Goal: Information Seeking & Learning: Learn about a topic

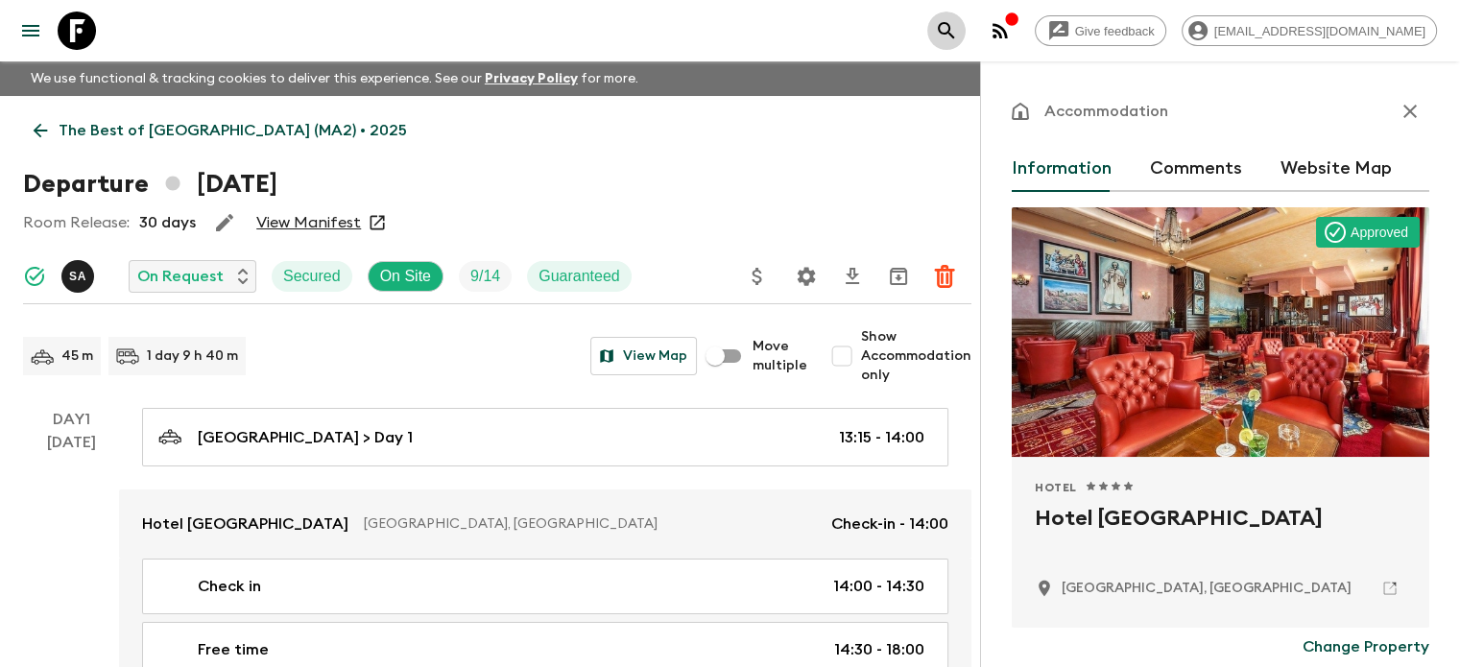
click at [966, 13] on button "search adventures" at bounding box center [946, 31] width 38 height 38
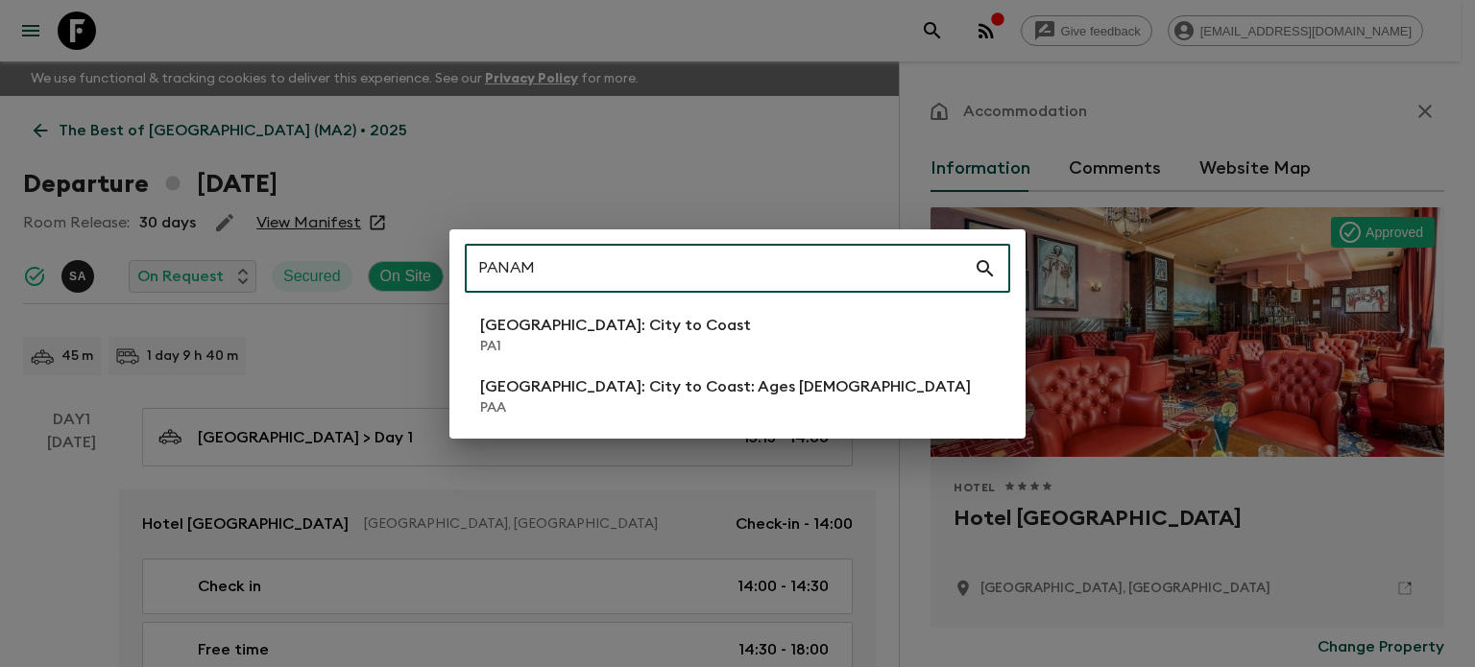
type input "PANAM"
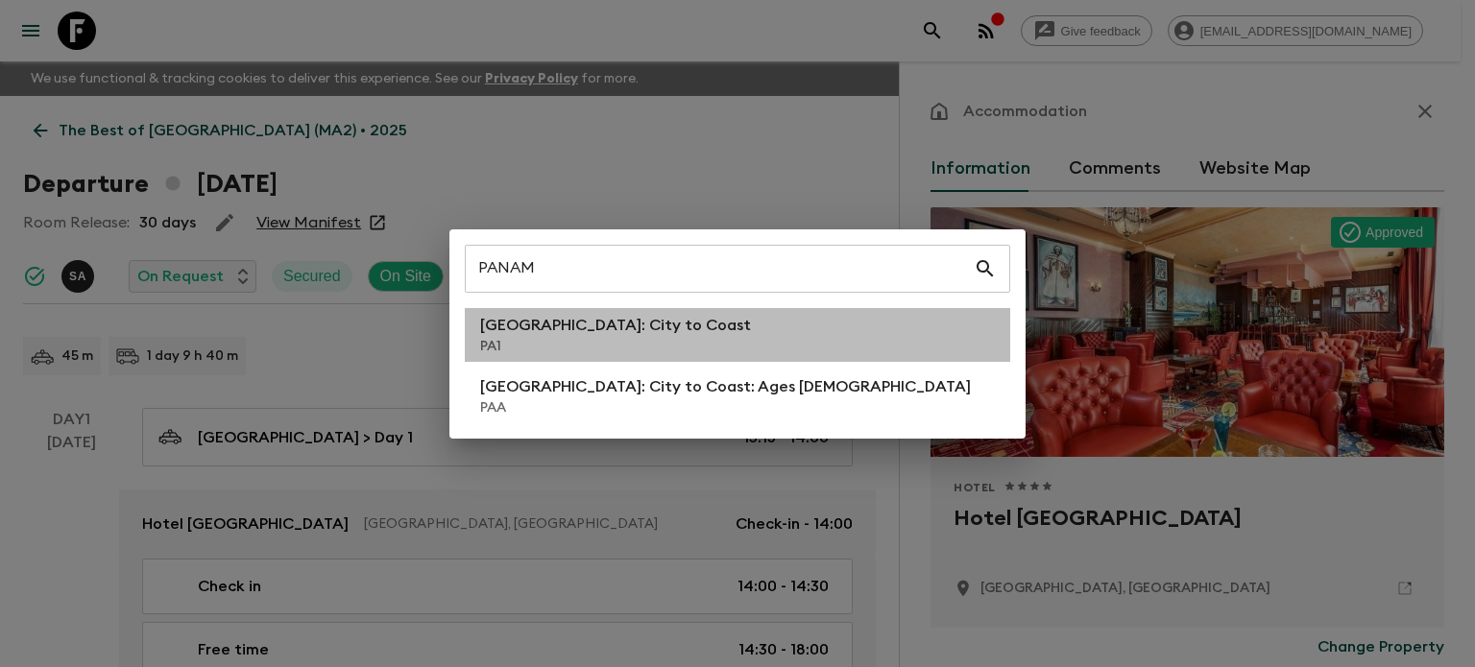
click at [571, 335] on p "[GEOGRAPHIC_DATA]: City to Coast" at bounding box center [615, 325] width 271 height 23
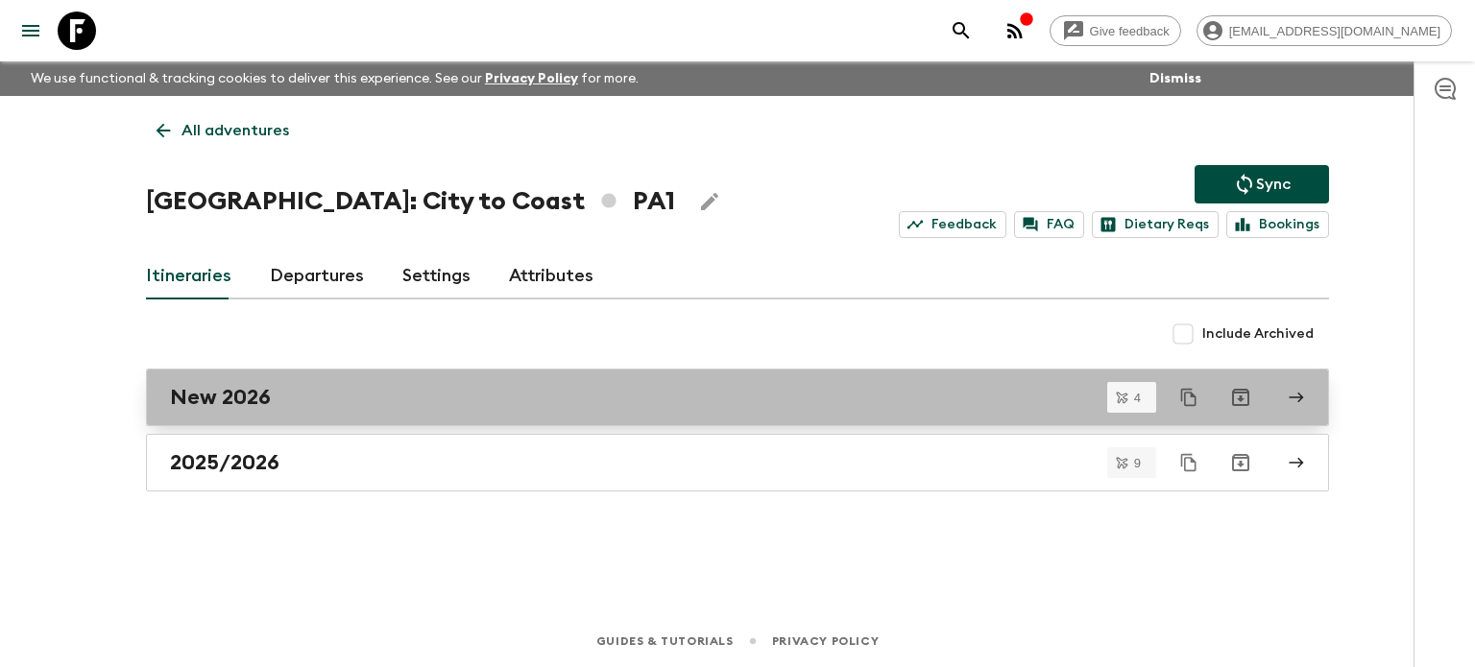
click at [383, 401] on div "New 2026" at bounding box center [719, 397] width 1098 height 25
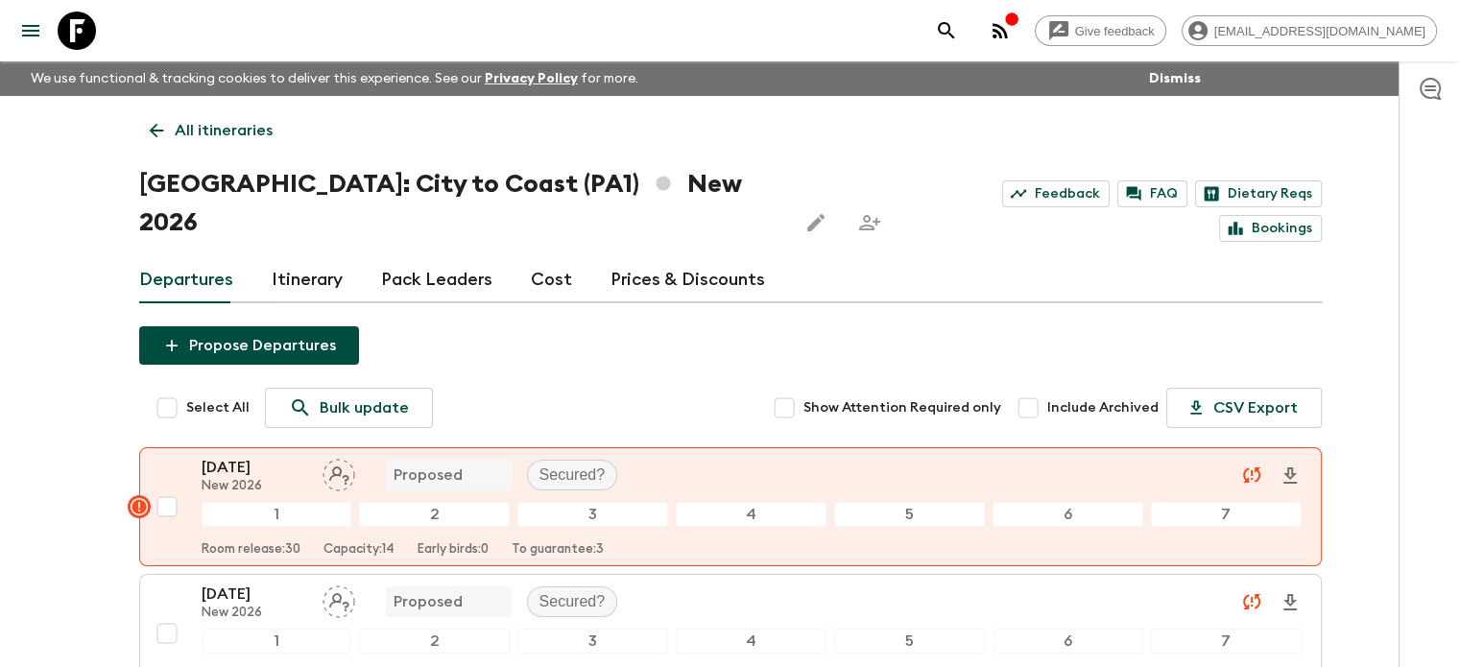
scroll to position [36, 0]
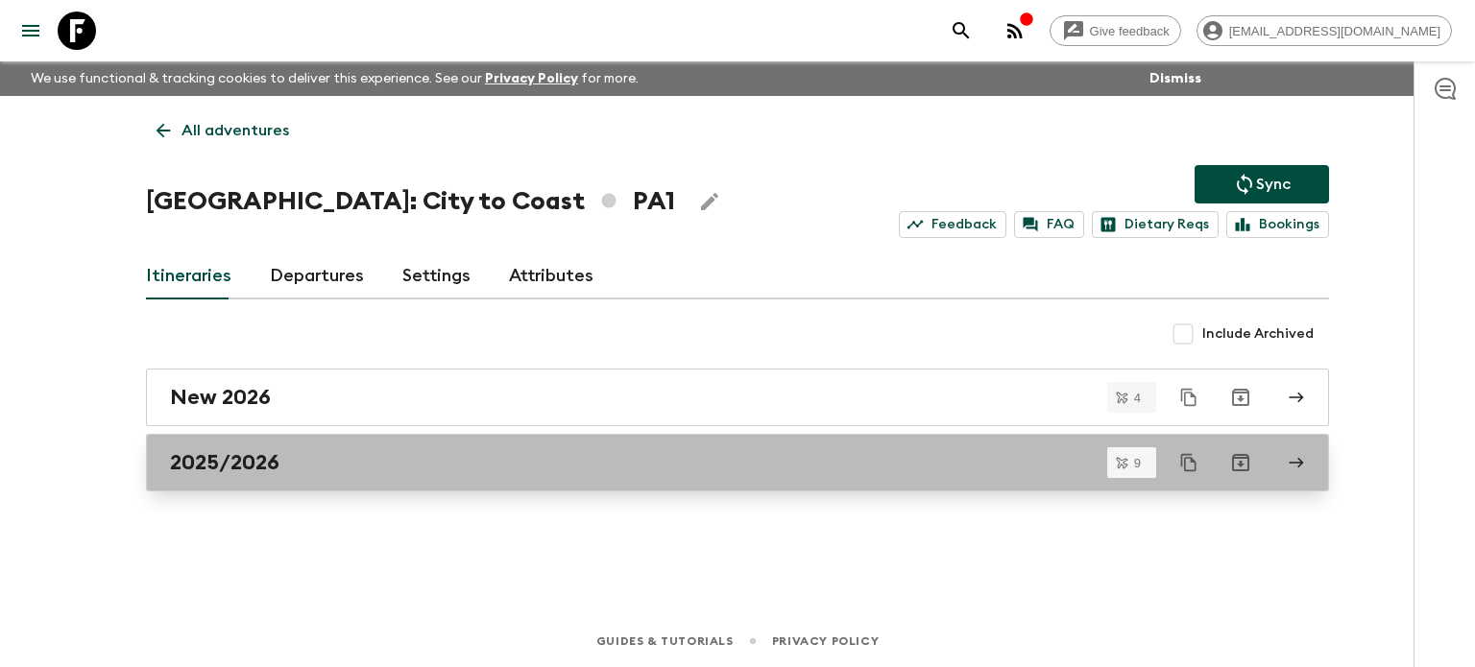
click at [350, 463] on div "2025/2026" at bounding box center [719, 462] width 1098 height 25
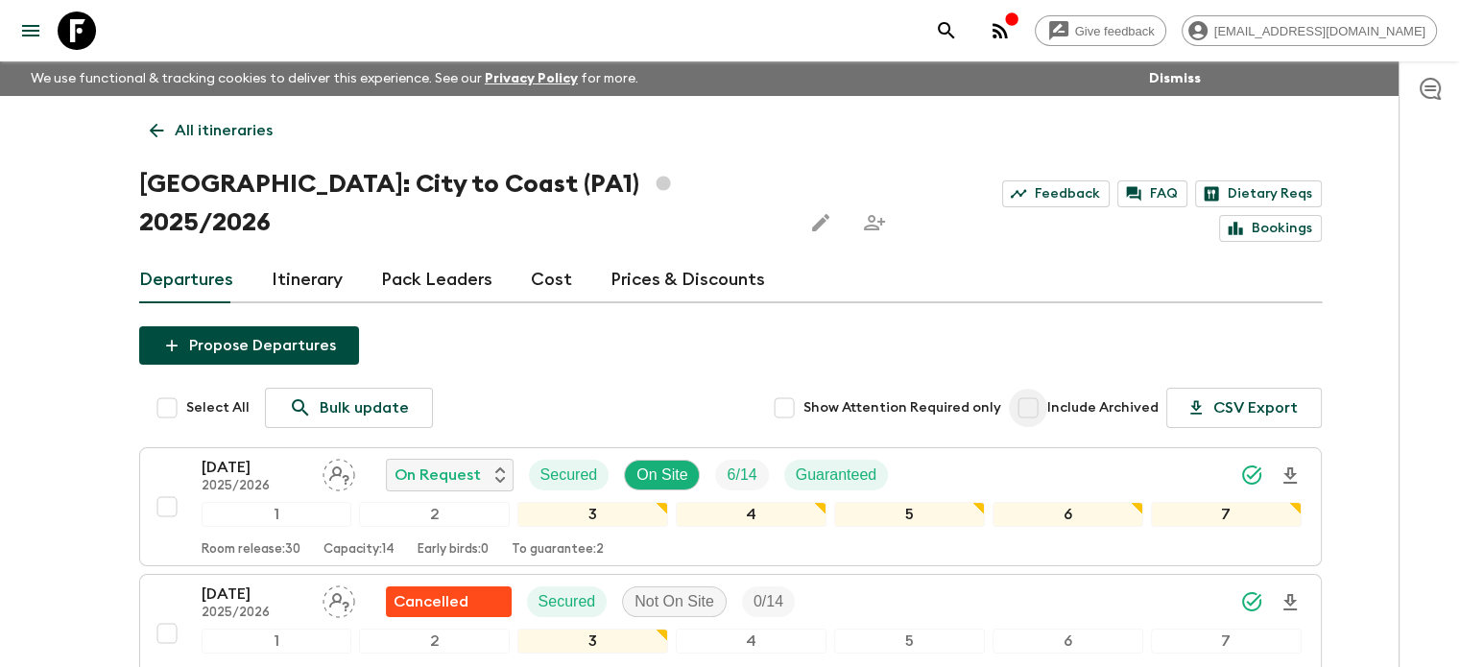
click at [1039, 389] on input "Include Archived" at bounding box center [1028, 408] width 38 height 38
click at [1041, 389] on input "Include Archived" at bounding box center [1028, 408] width 38 height 38
click at [1046, 389] on input "Include Archived" at bounding box center [1028, 408] width 38 height 38
click at [1043, 389] on input "Include Archived" at bounding box center [1028, 408] width 38 height 38
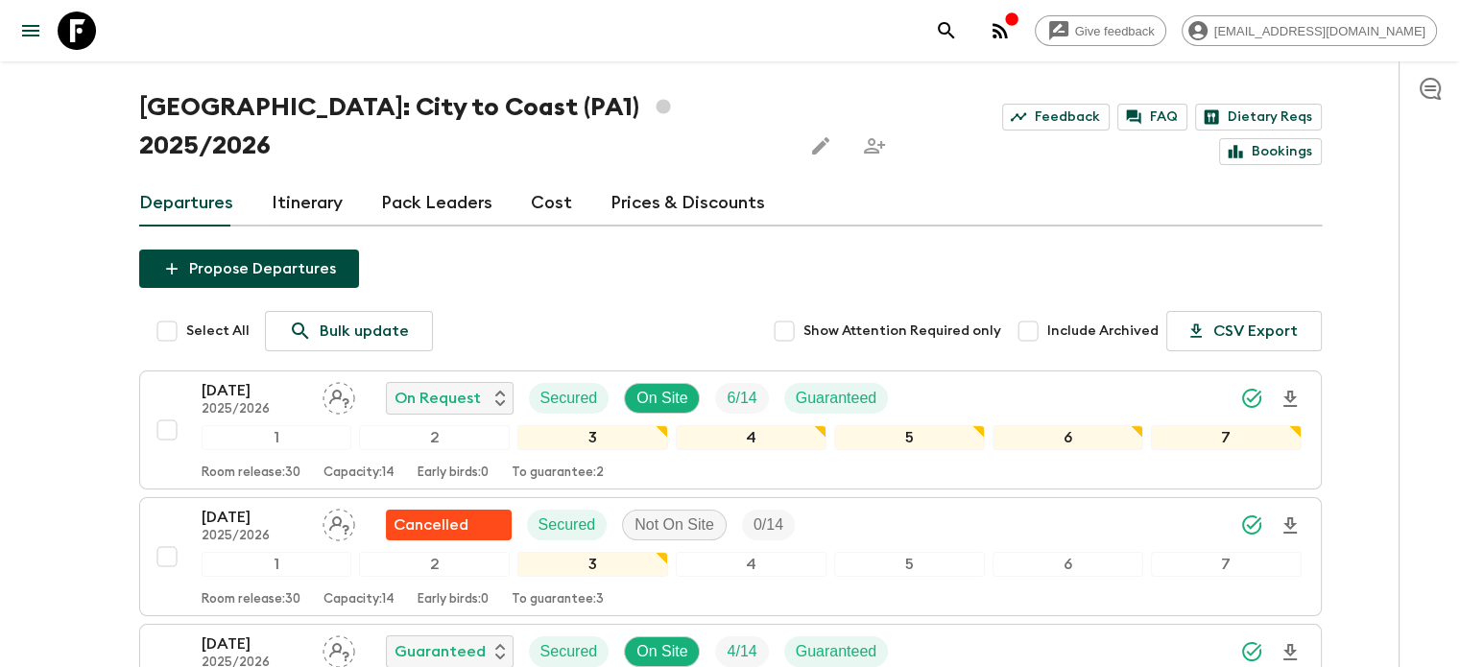
scroll to position [84, 0]
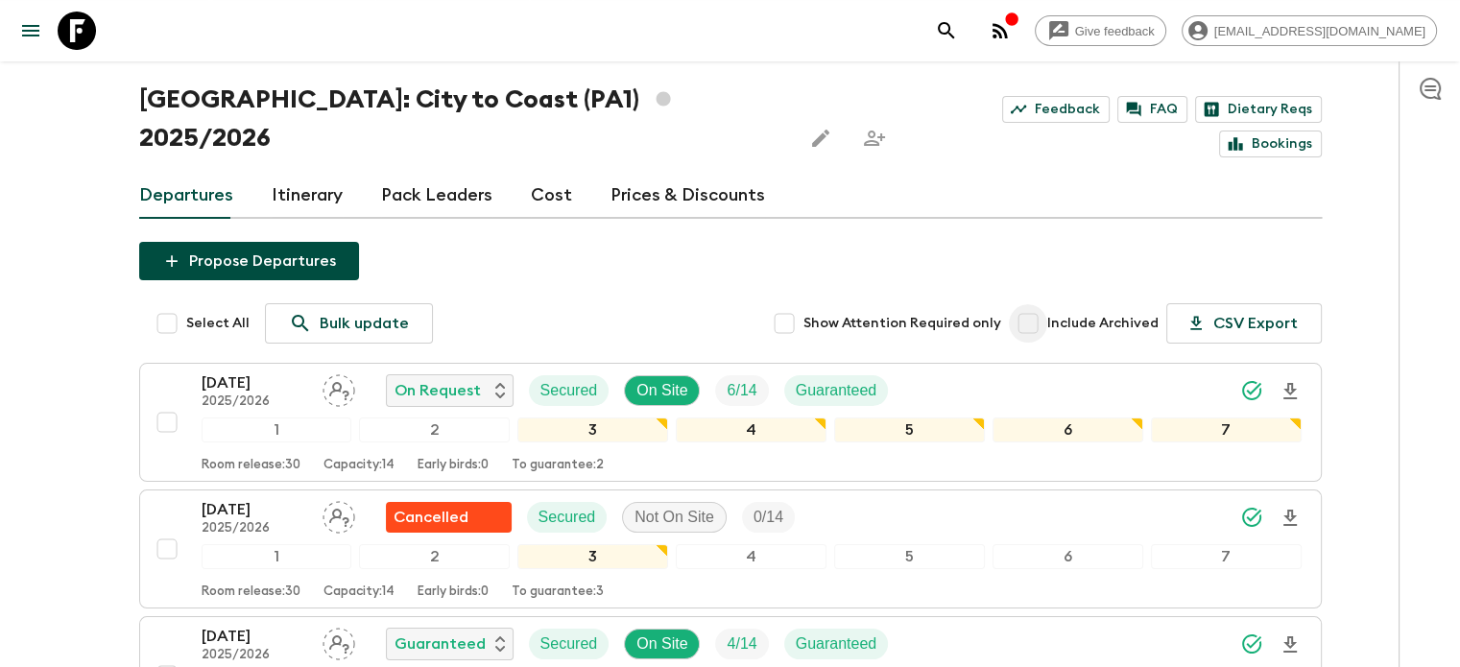
click at [1047, 304] on input "Include Archived" at bounding box center [1028, 323] width 38 height 38
checkbox input "true"
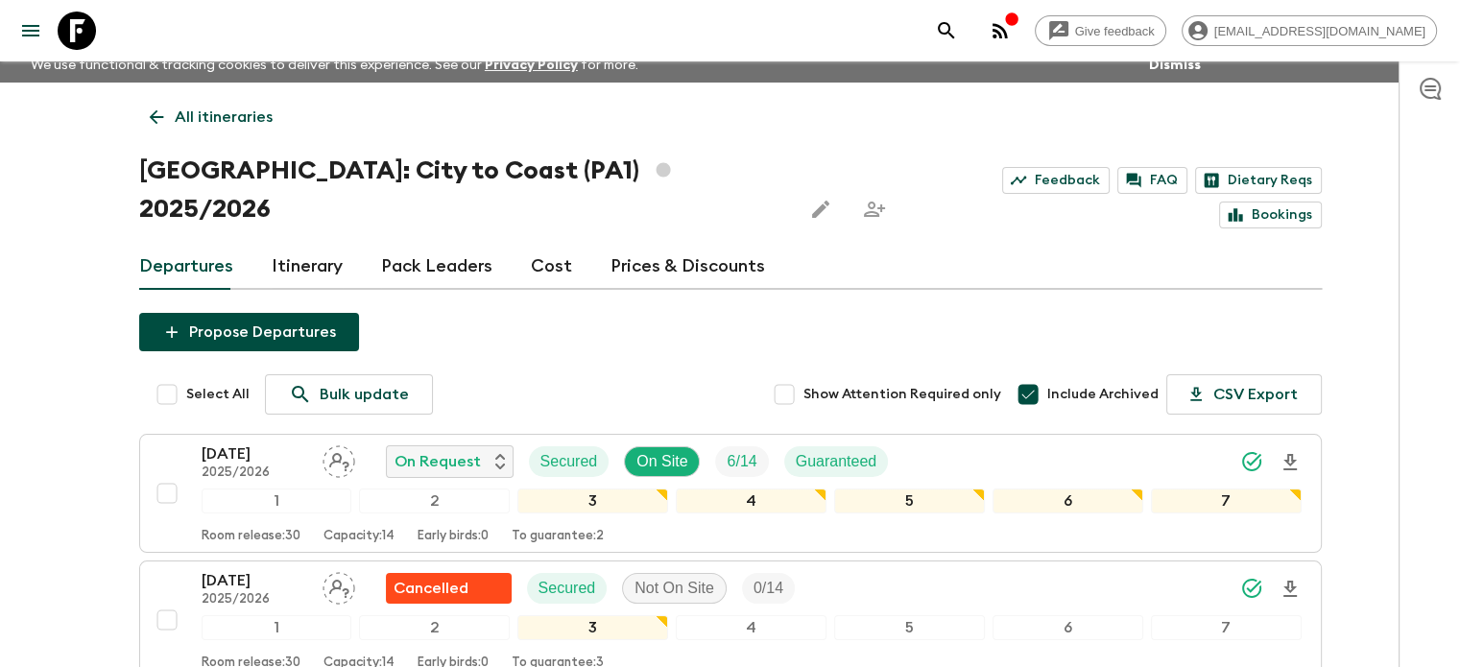
scroll to position [0, 0]
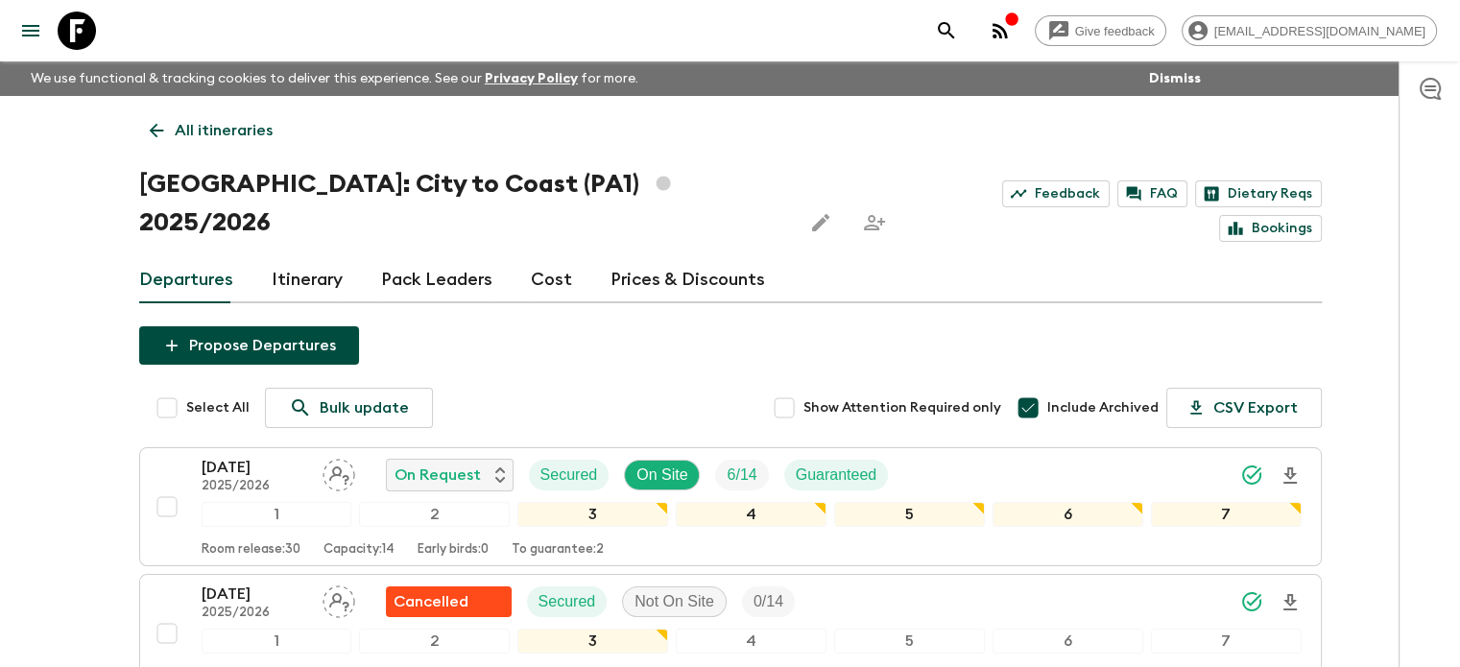
click at [225, 127] on p "All itineraries" at bounding box center [224, 130] width 98 height 23
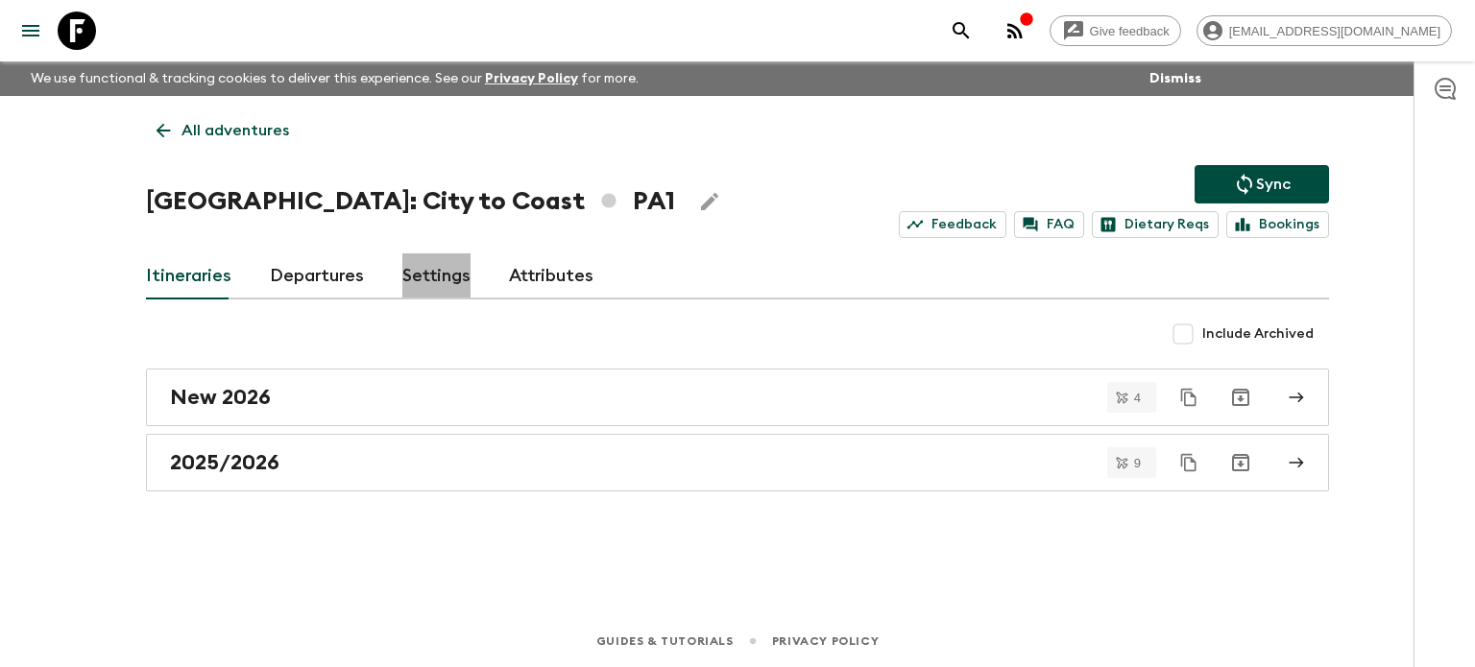
click at [453, 272] on link "Settings" at bounding box center [436, 276] width 68 height 46
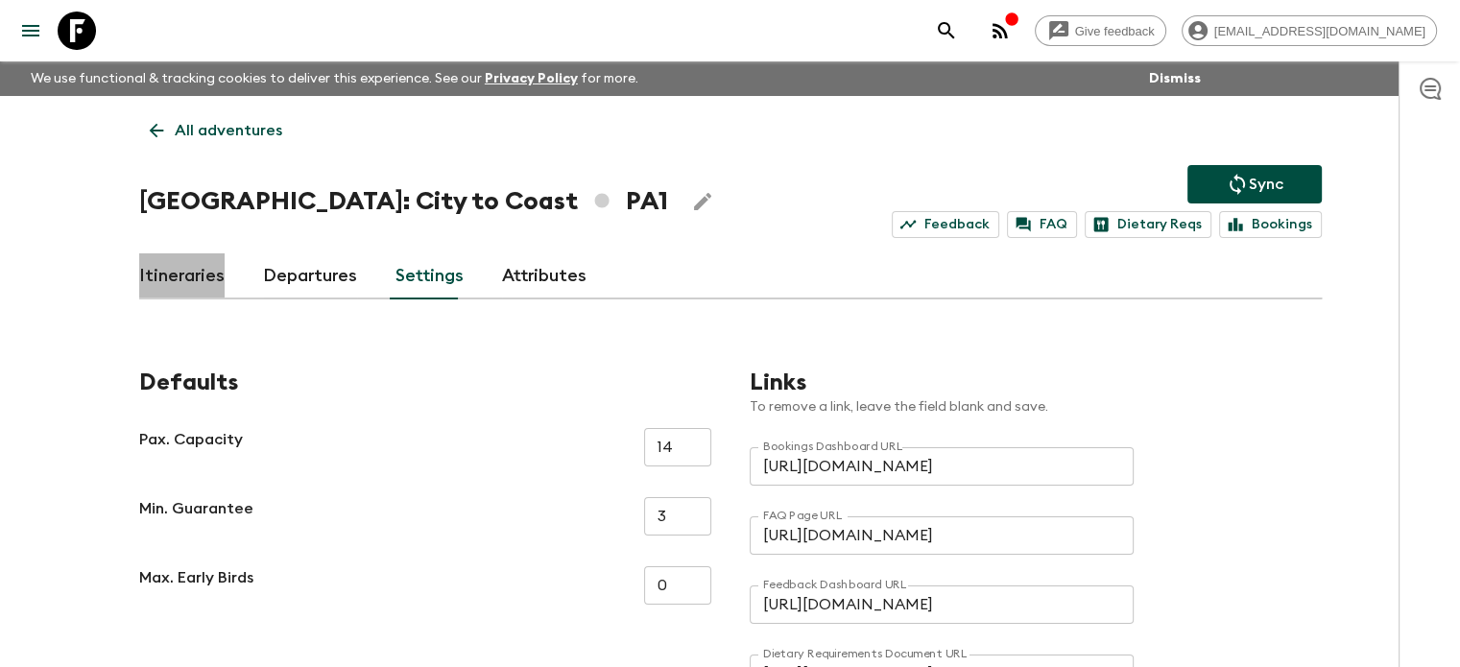
click at [181, 272] on link "Itineraries" at bounding box center [181, 276] width 85 height 46
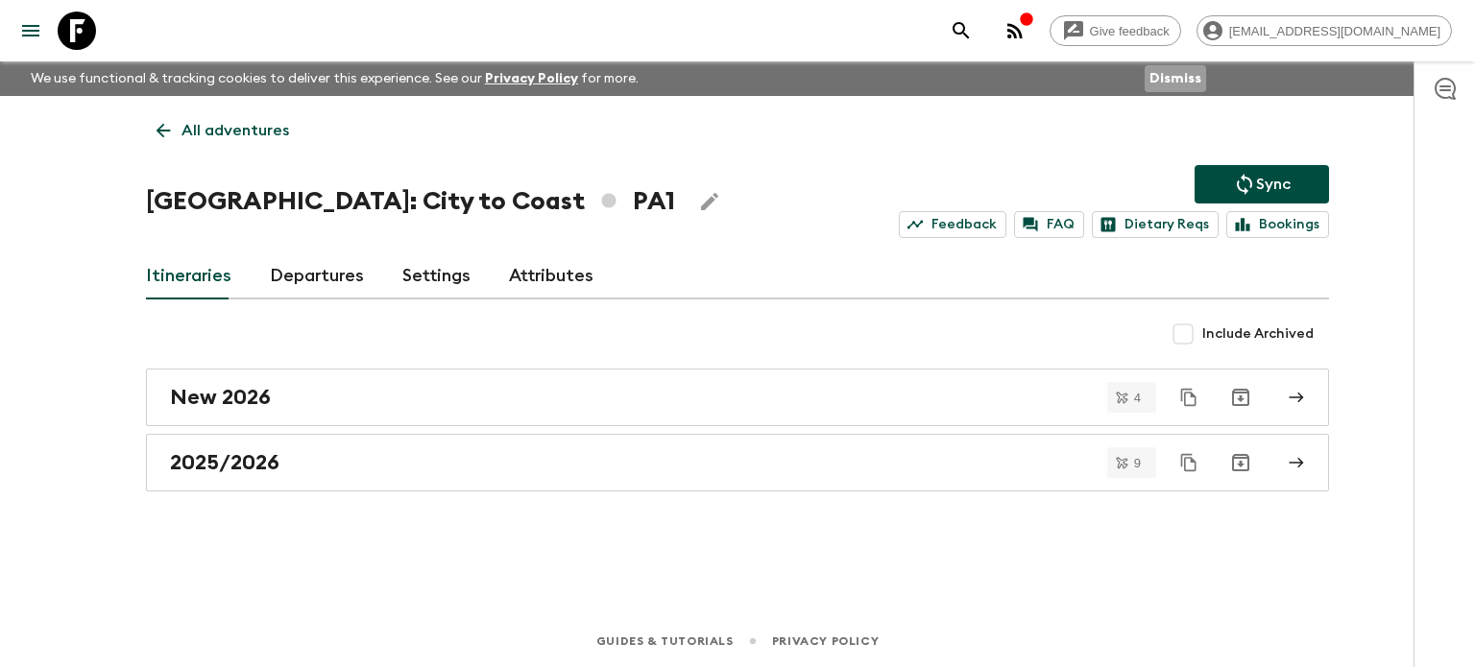
click at [1161, 86] on button "Dismiss" at bounding box center [1174, 78] width 61 height 27
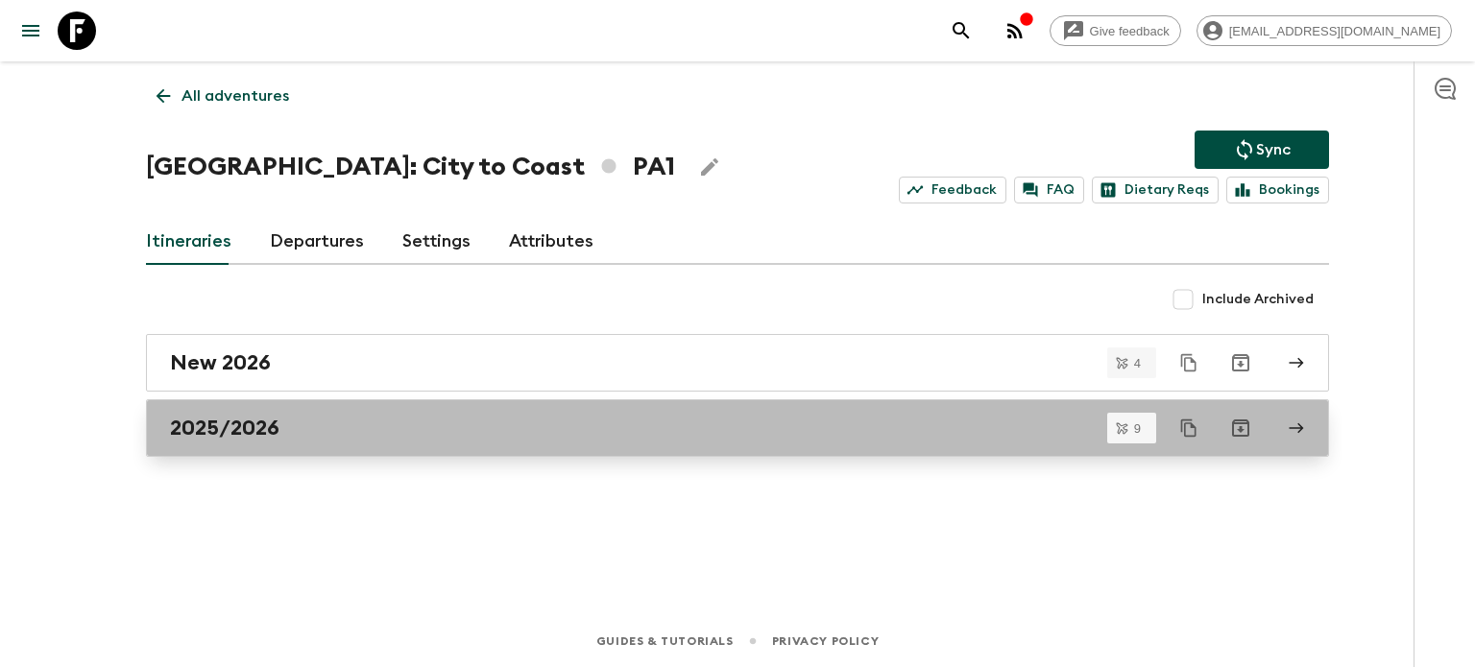
click at [516, 405] on link "2025/2026" at bounding box center [737, 428] width 1183 height 58
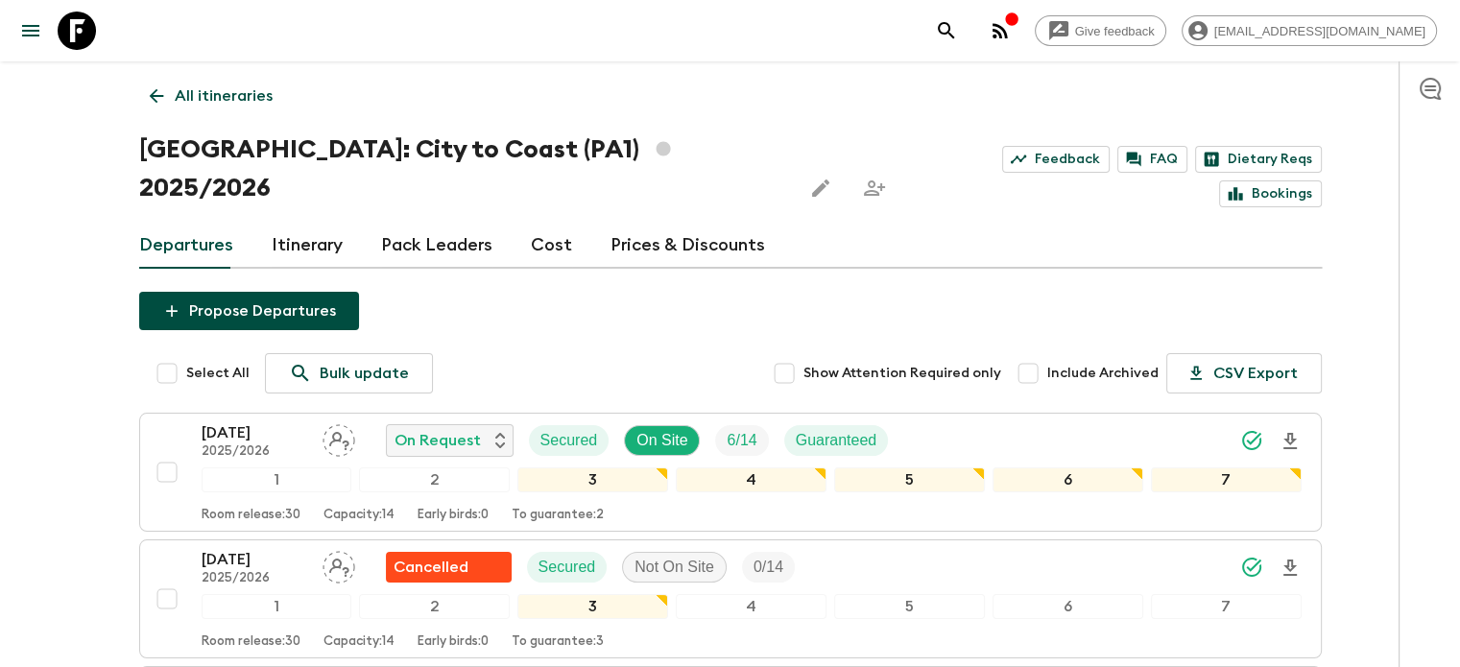
click at [1091, 364] on span "Include Archived" at bounding box center [1102, 373] width 111 height 19
click at [1047, 354] on input "Include Archived" at bounding box center [1028, 373] width 38 height 38
checkbox input "true"
click at [227, 87] on p "All itineraries" at bounding box center [224, 95] width 98 height 23
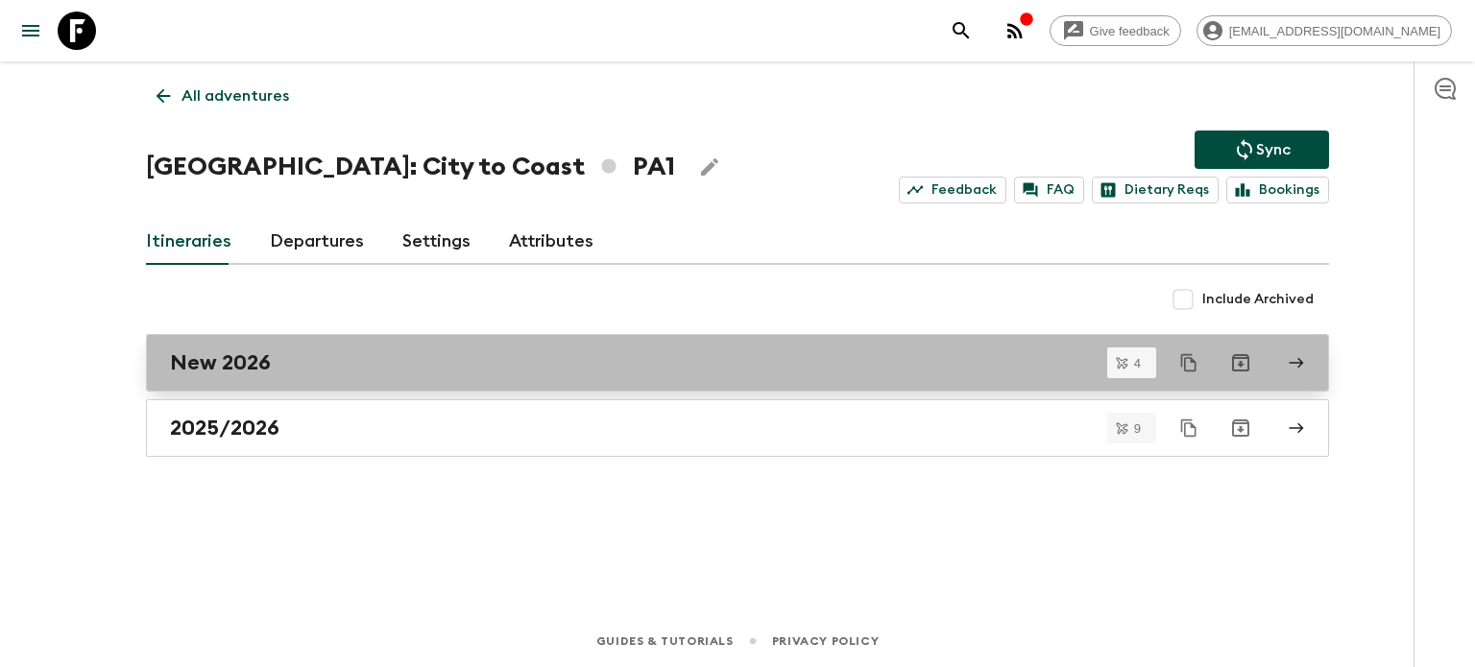
click at [257, 356] on h2 "New 2026" at bounding box center [220, 362] width 101 height 25
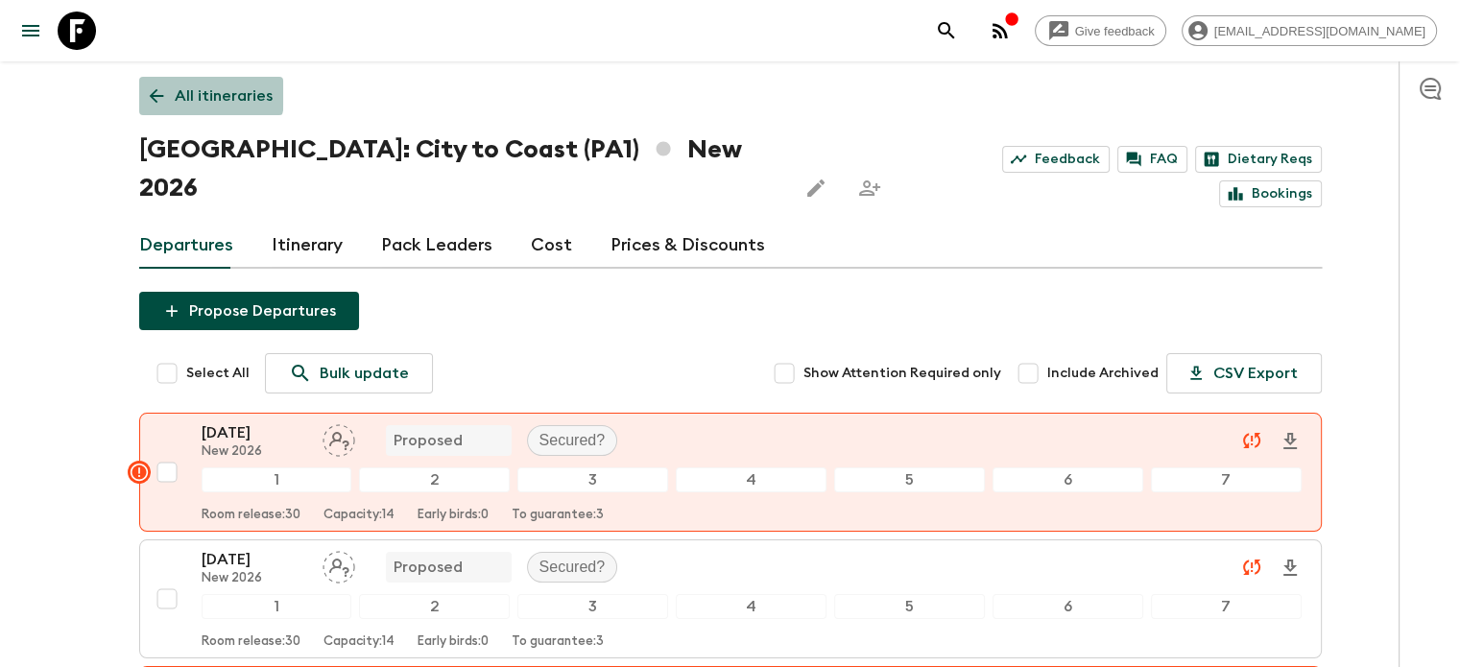
click at [157, 88] on icon at bounding box center [156, 95] width 21 height 21
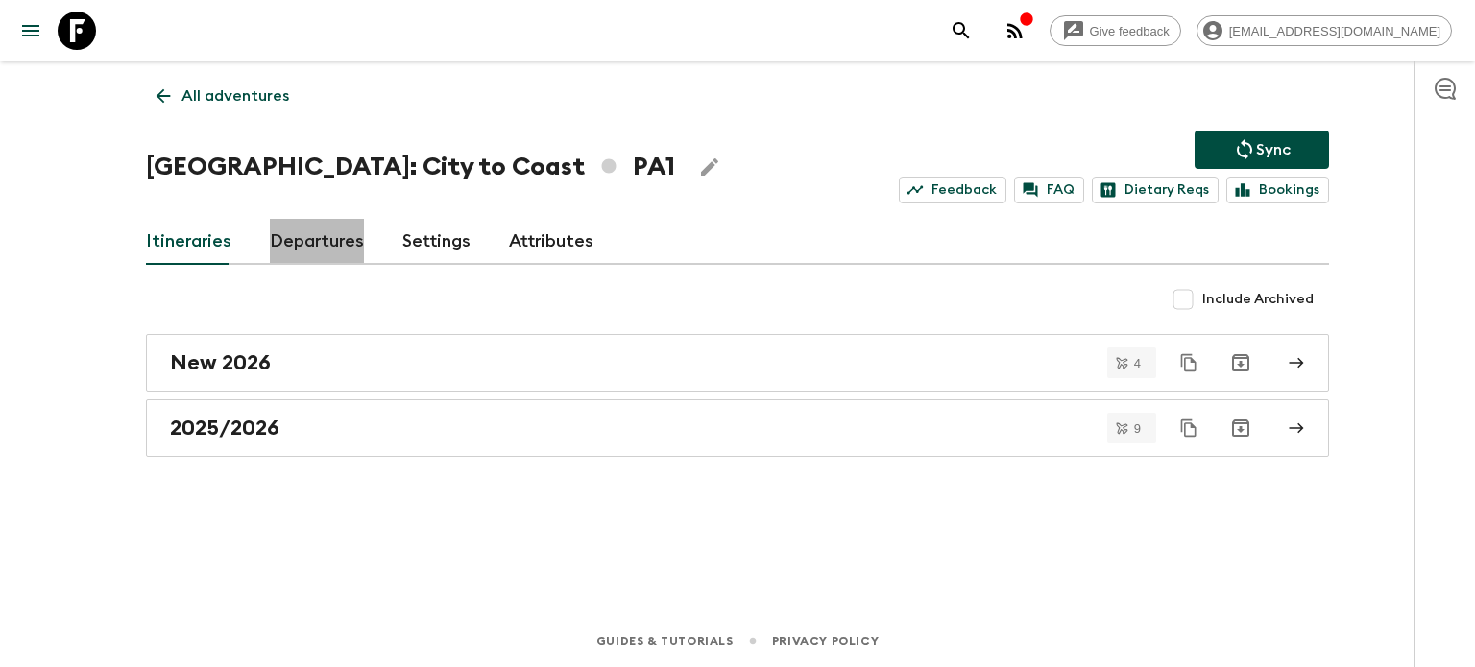
click at [325, 262] on link "Departures" at bounding box center [317, 242] width 94 height 46
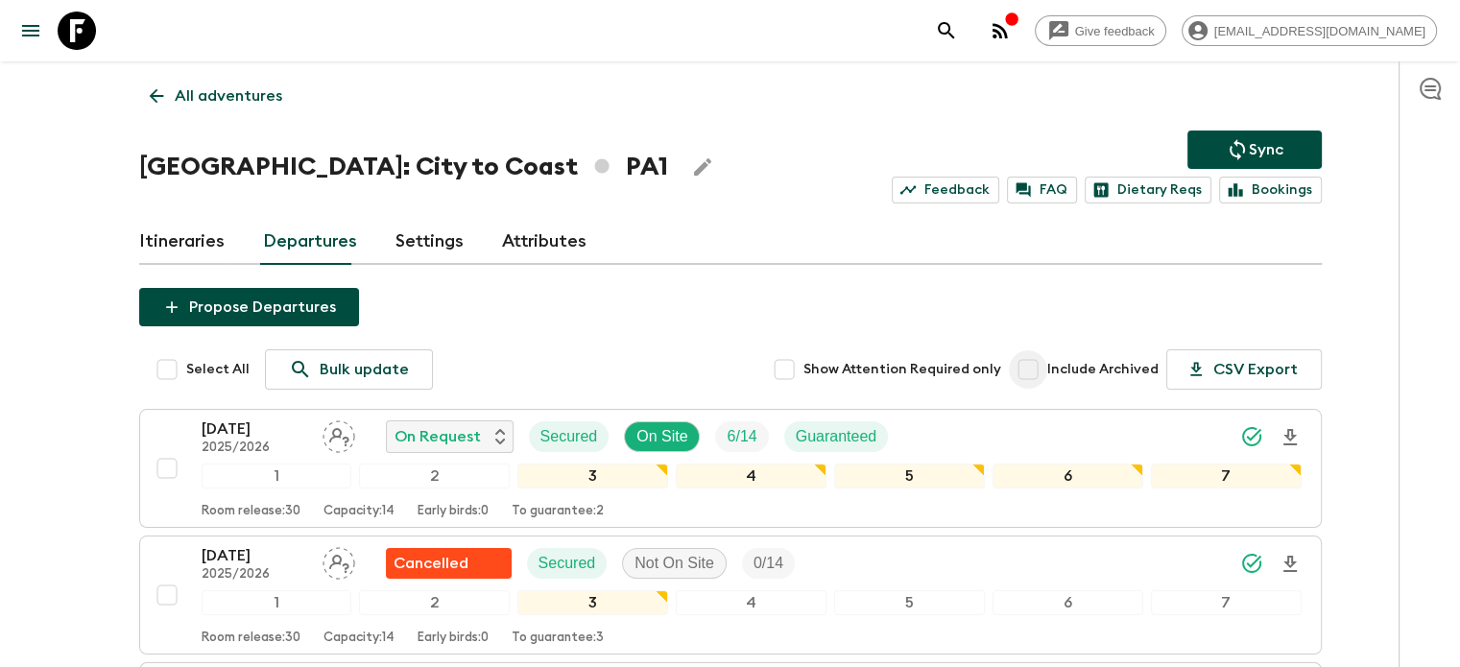
click at [1042, 359] on input "Include Archived" at bounding box center [1028, 369] width 38 height 38
click at [1029, 363] on input "Include Archived" at bounding box center [1028, 369] width 38 height 38
checkbox input "false"
click at [1256, 186] on link "Bookings" at bounding box center [1270, 190] width 103 height 27
click at [223, 107] on p "All adventures" at bounding box center [229, 95] width 108 height 23
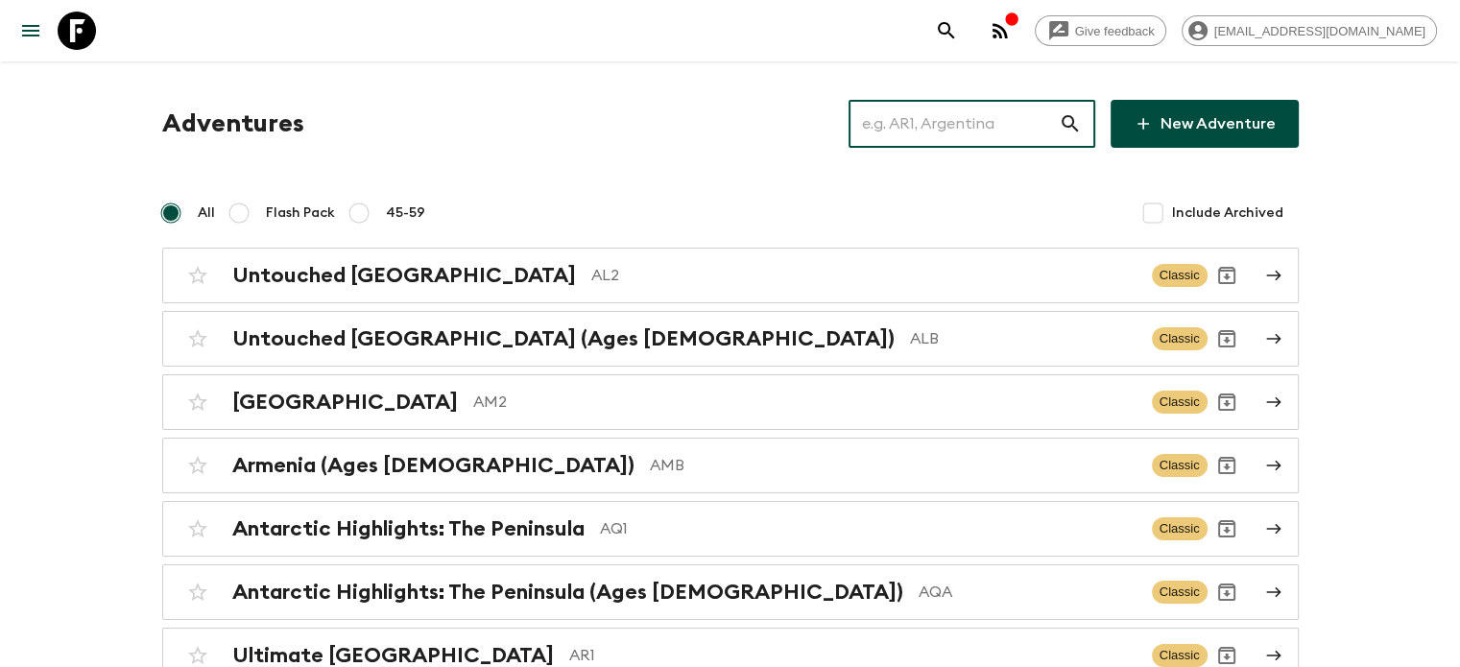
click at [885, 112] on input "text" at bounding box center [954, 124] width 210 height 54
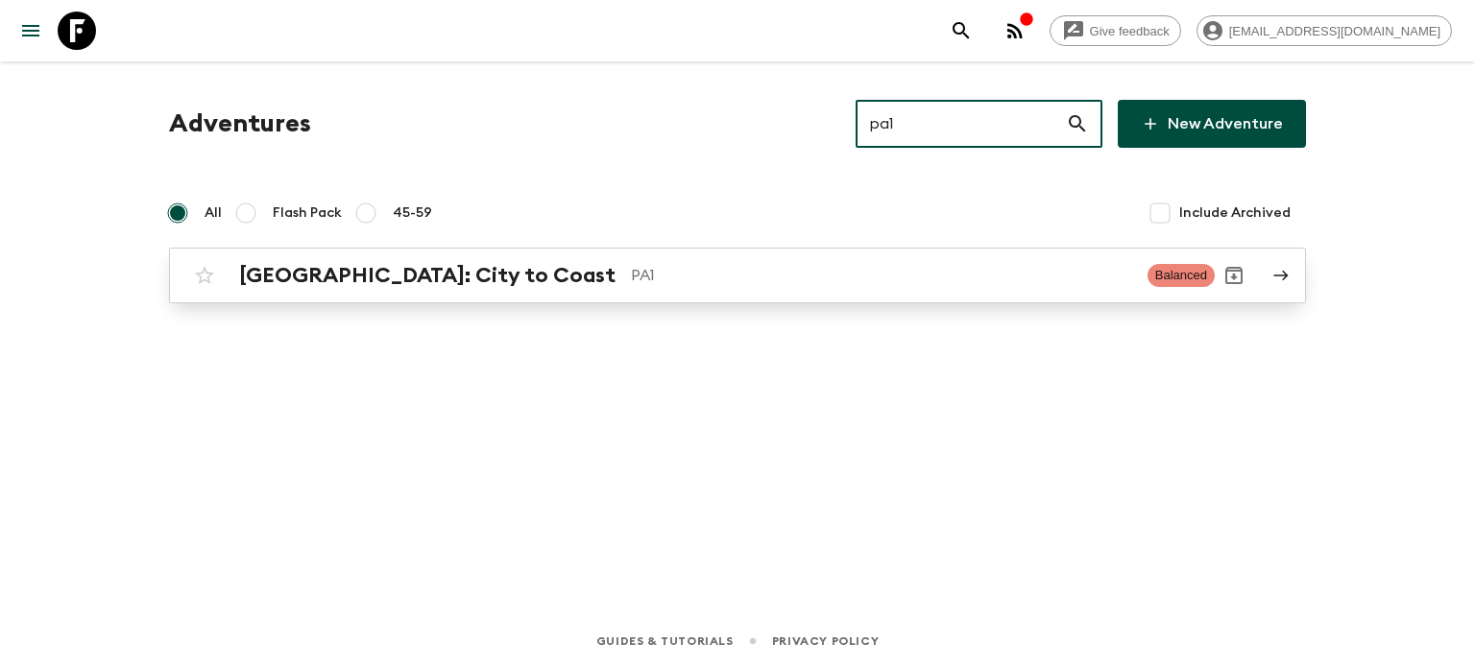
type input "pa1"
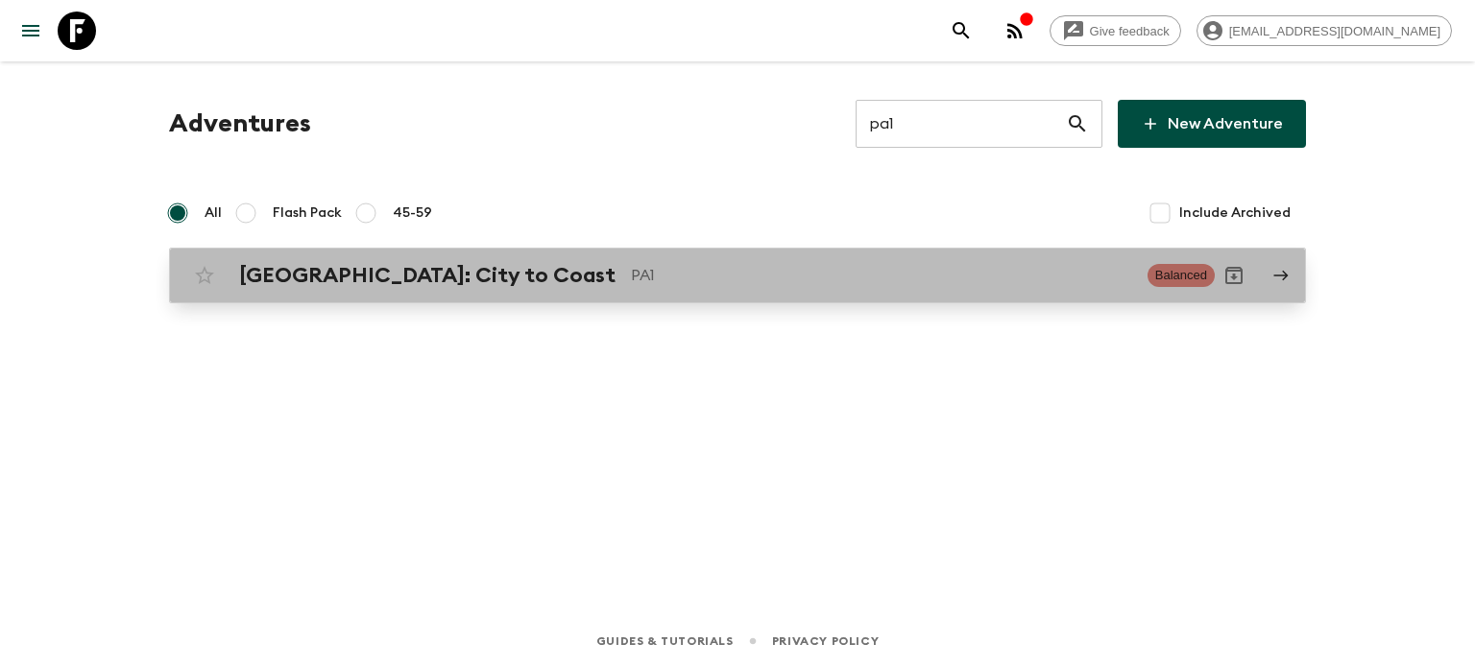
click at [776, 294] on div "[GEOGRAPHIC_DATA]: City to Coast PA1 Balanced" at bounding box center [699, 275] width 1029 height 38
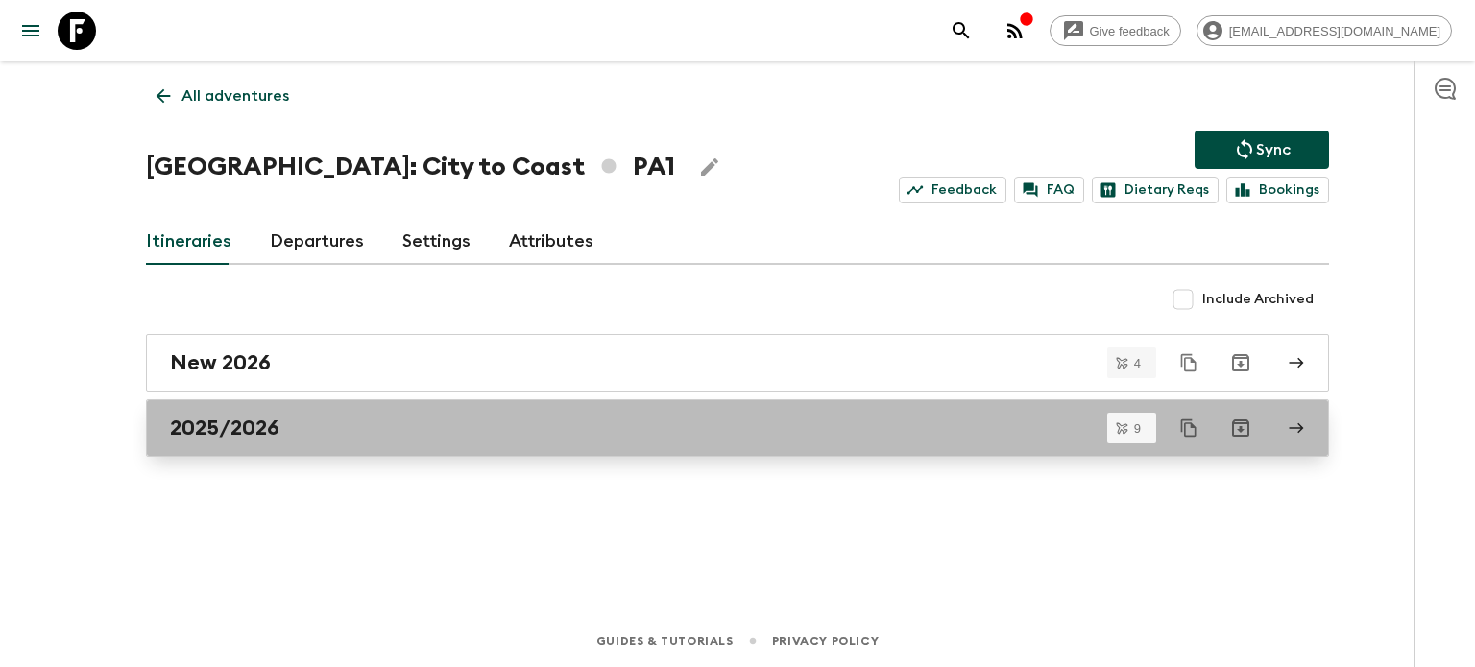
click at [404, 410] on link "2025/2026" at bounding box center [737, 428] width 1183 height 58
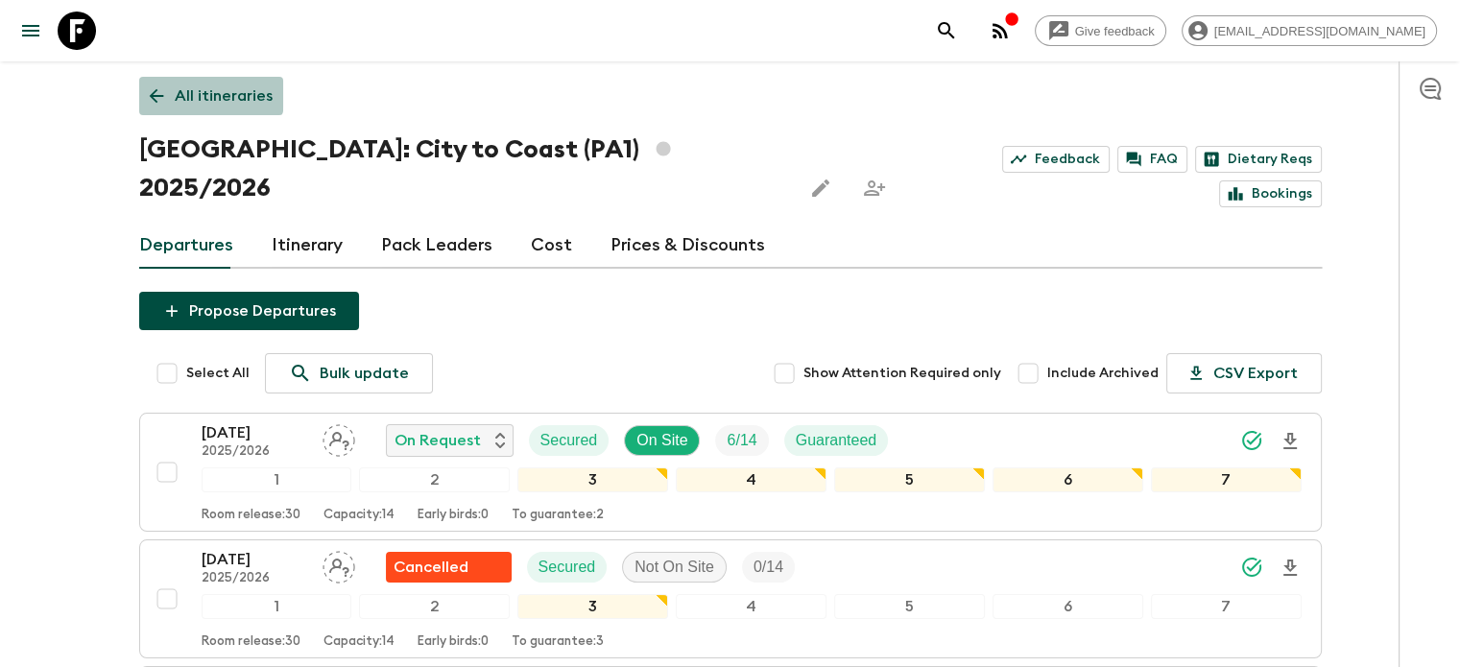
click at [177, 91] on p "All itineraries" at bounding box center [224, 95] width 98 height 23
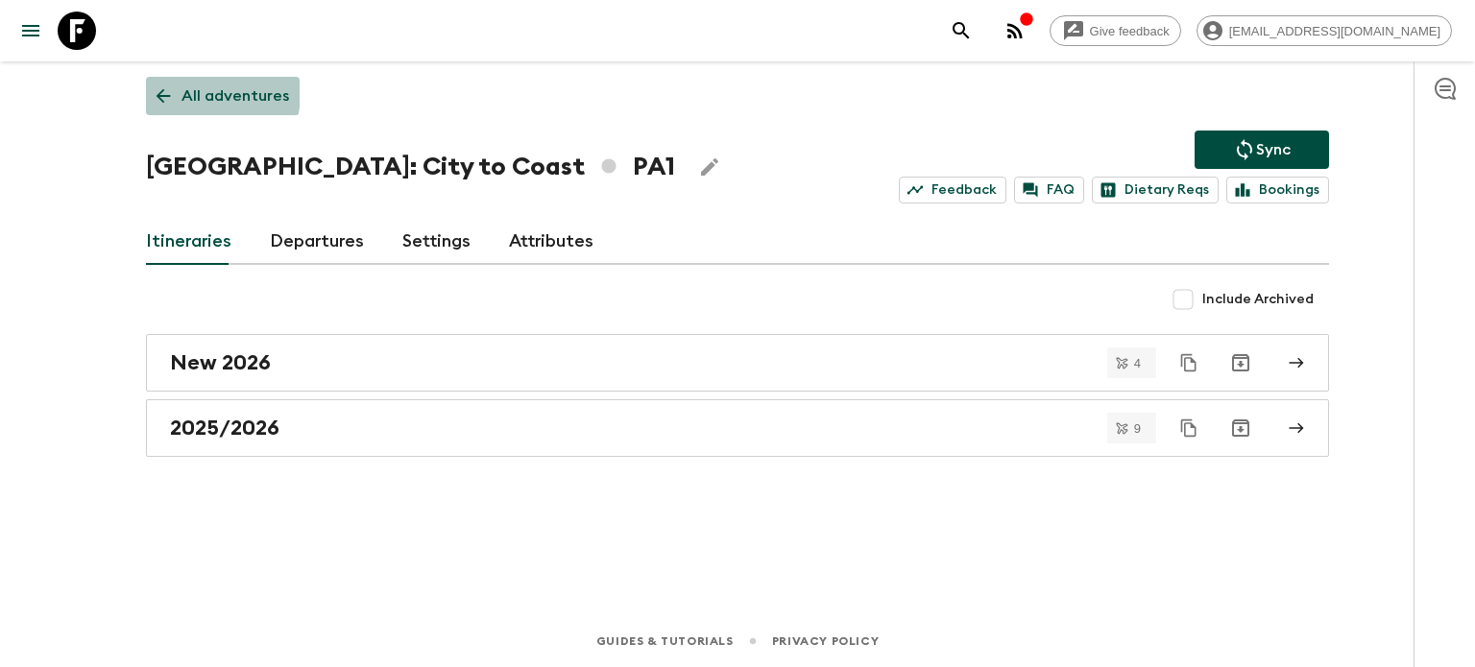
click at [177, 91] on link "All adventures" at bounding box center [223, 96] width 154 height 38
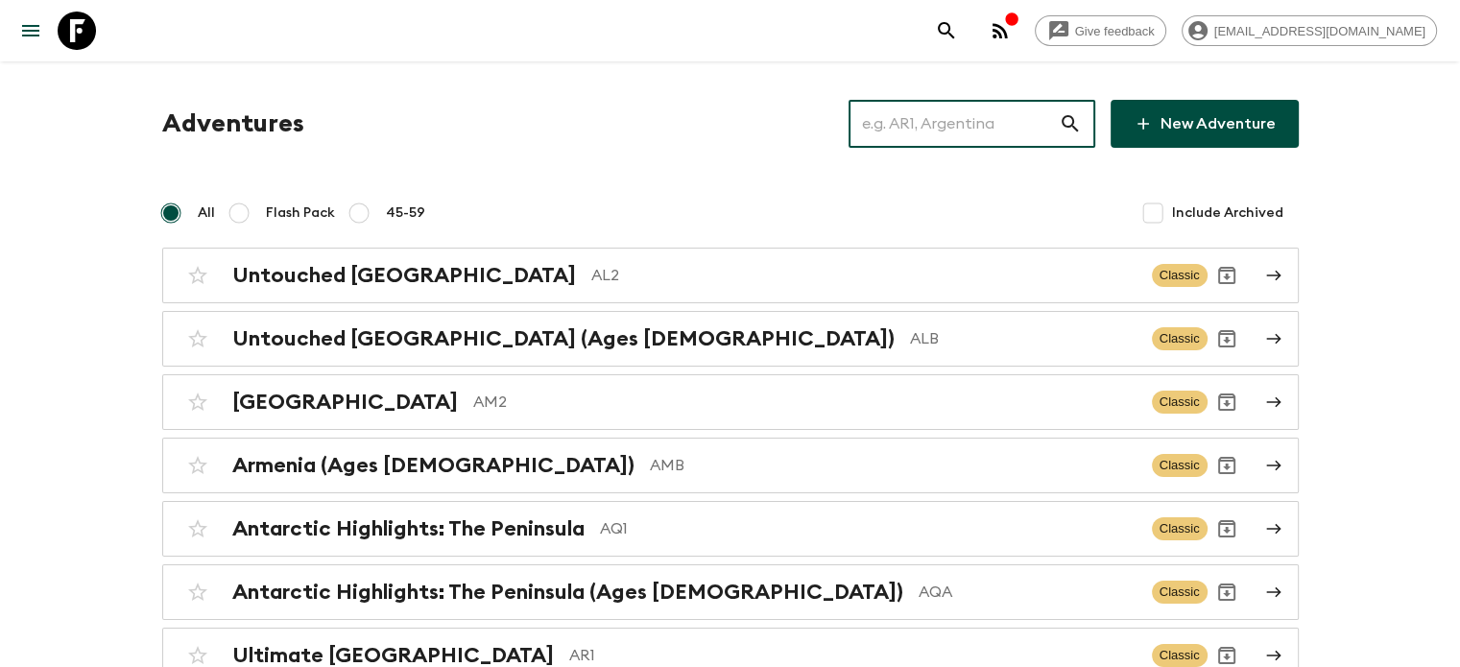
click at [983, 109] on input "text" at bounding box center [954, 124] width 210 height 54
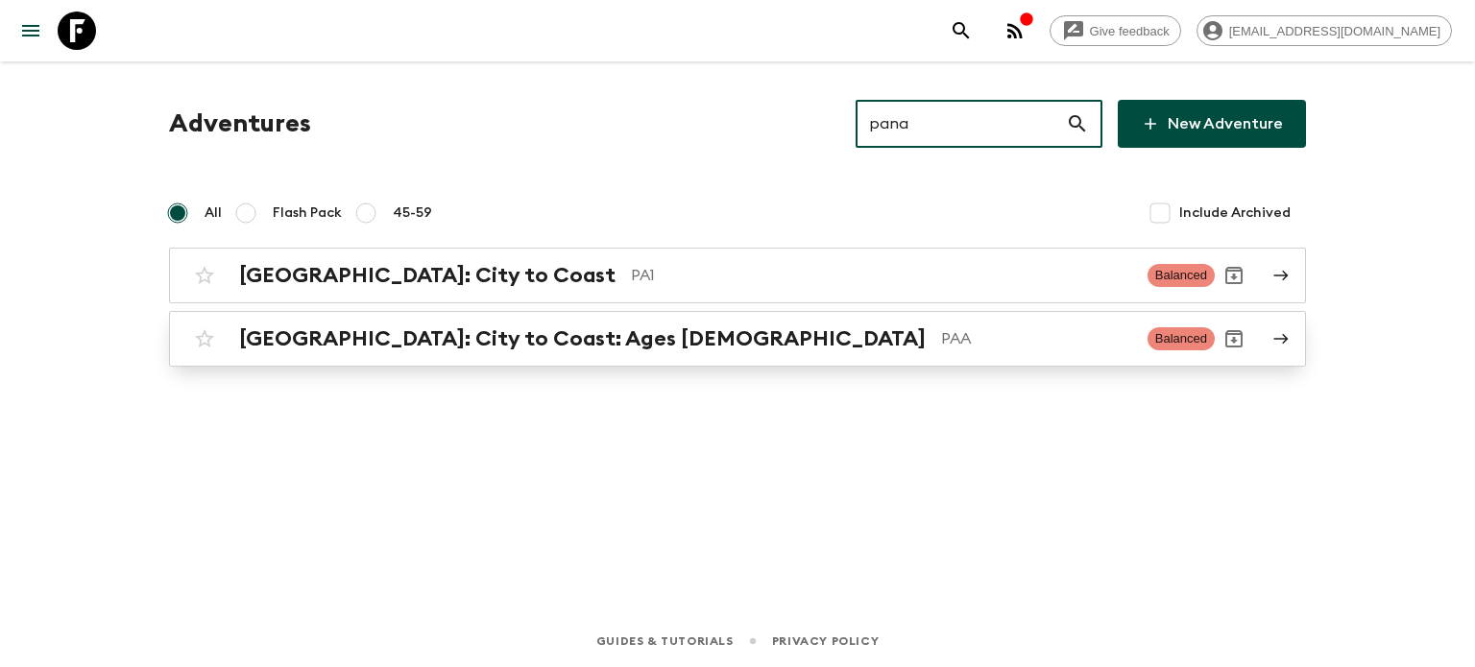
type input "pana"
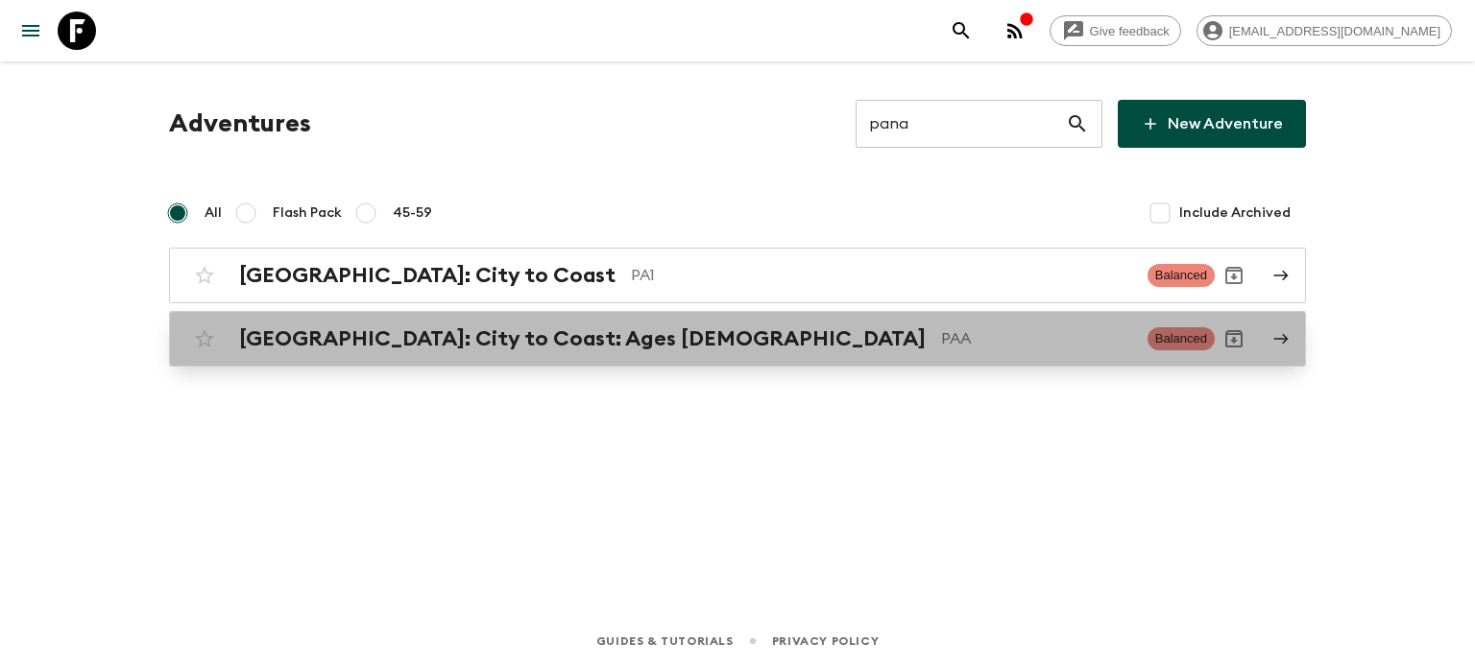
click at [842, 354] on div "[GEOGRAPHIC_DATA]: City to Coast: Ages [DEMOGRAPHIC_DATA] PAA Balanced" at bounding box center [699, 339] width 1029 height 38
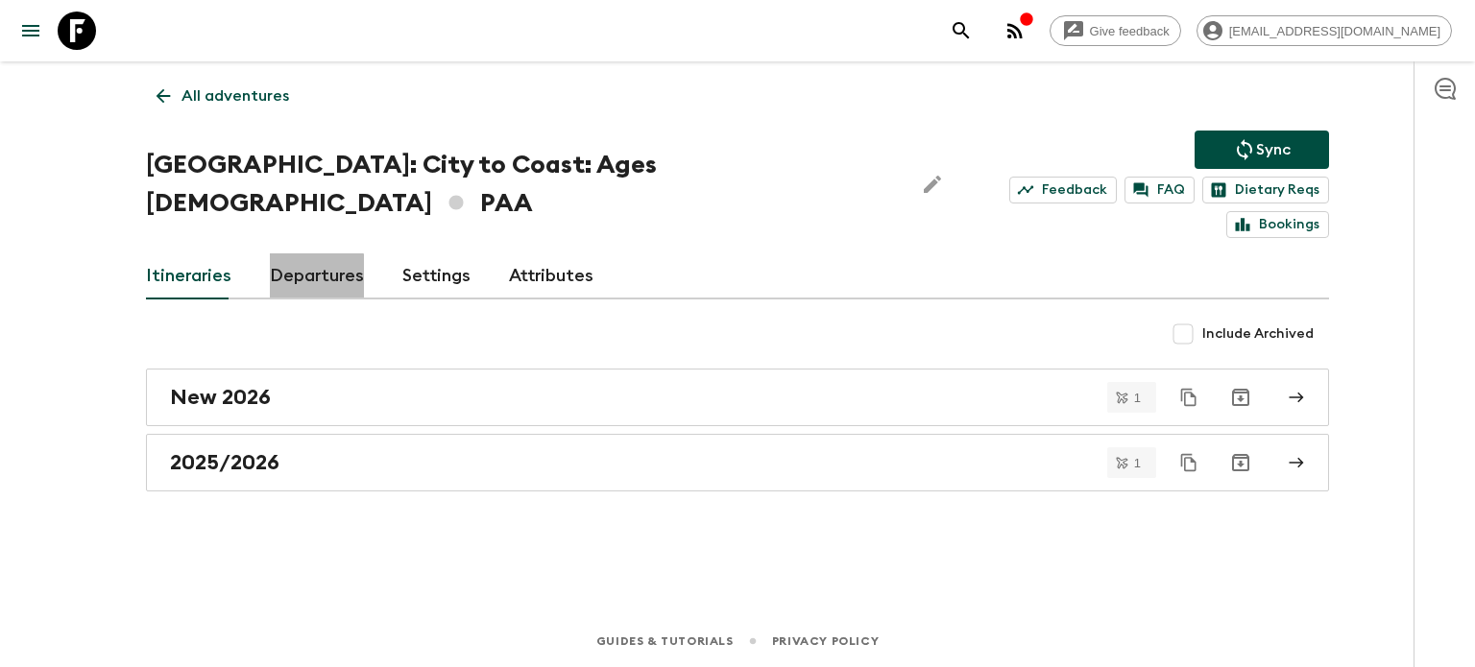
click at [300, 255] on link "Departures" at bounding box center [317, 276] width 94 height 46
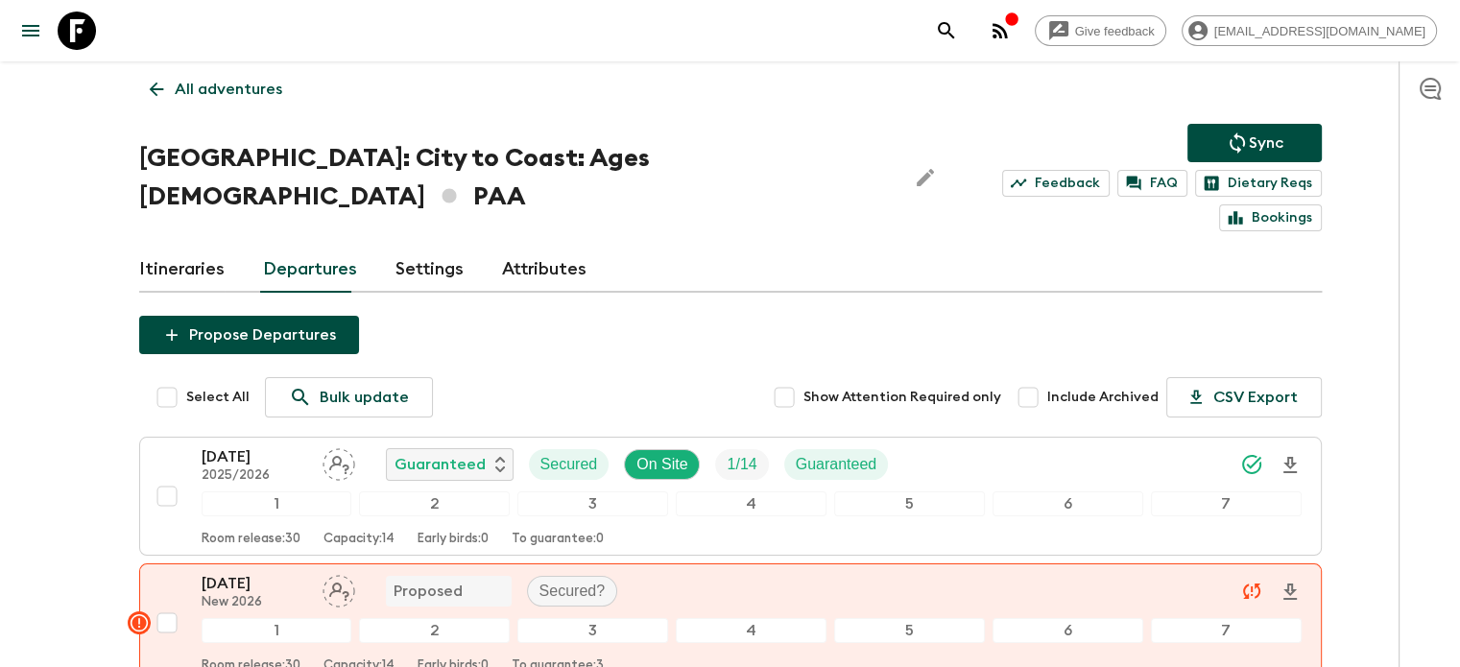
scroll to position [5, 0]
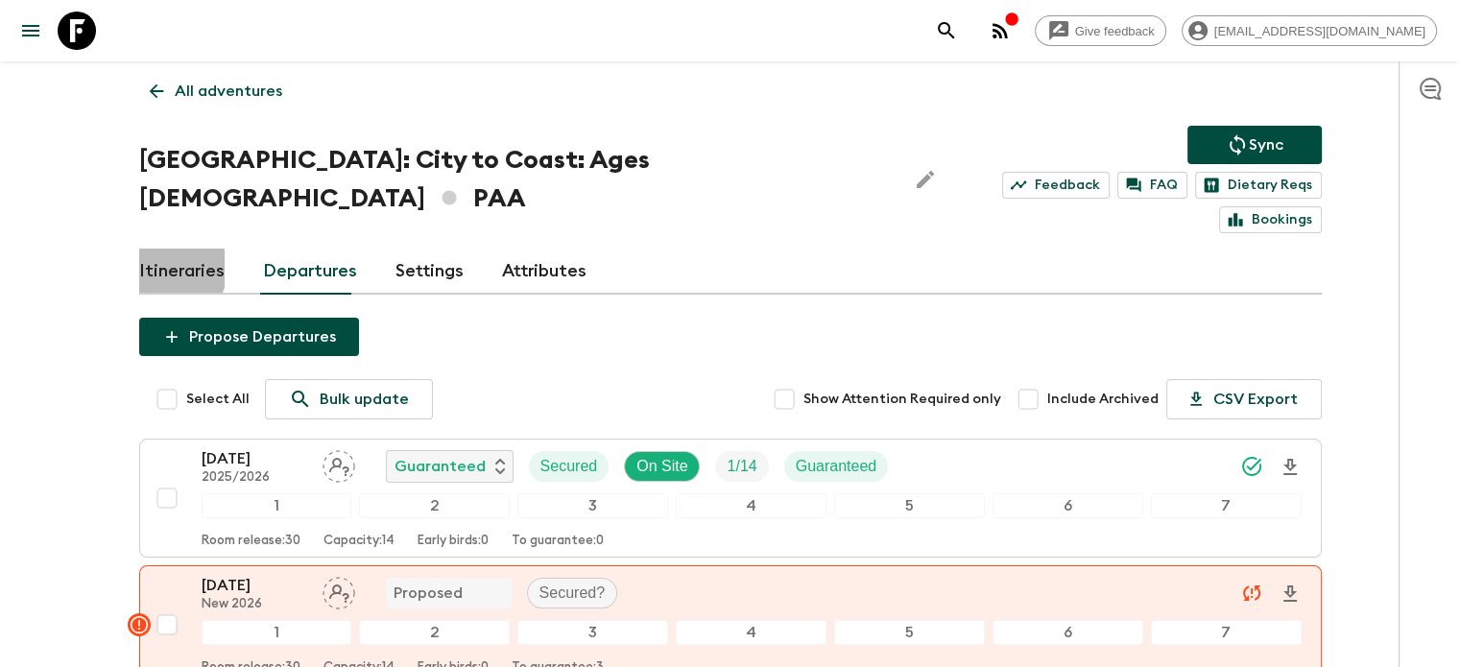
click at [168, 249] on link "Itineraries" at bounding box center [181, 272] width 85 height 46
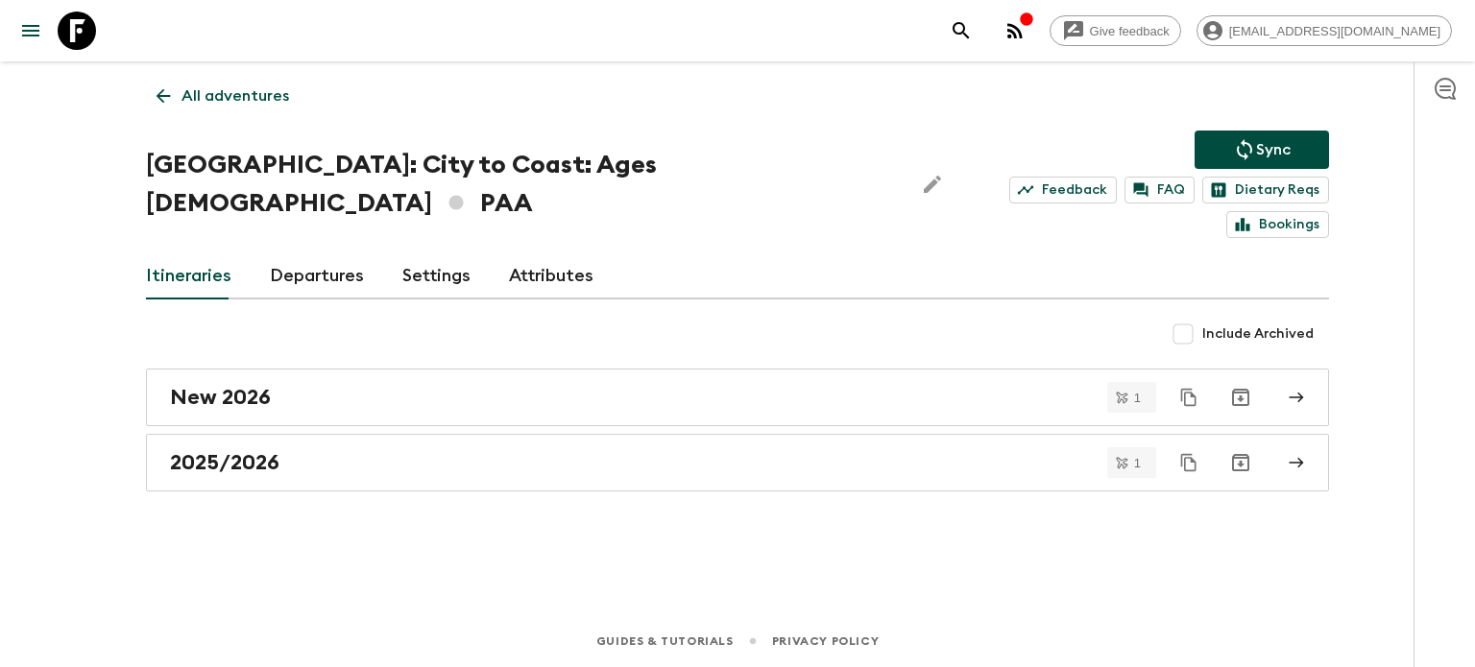
click at [277, 253] on link "Departures" at bounding box center [317, 276] width 94 height 46
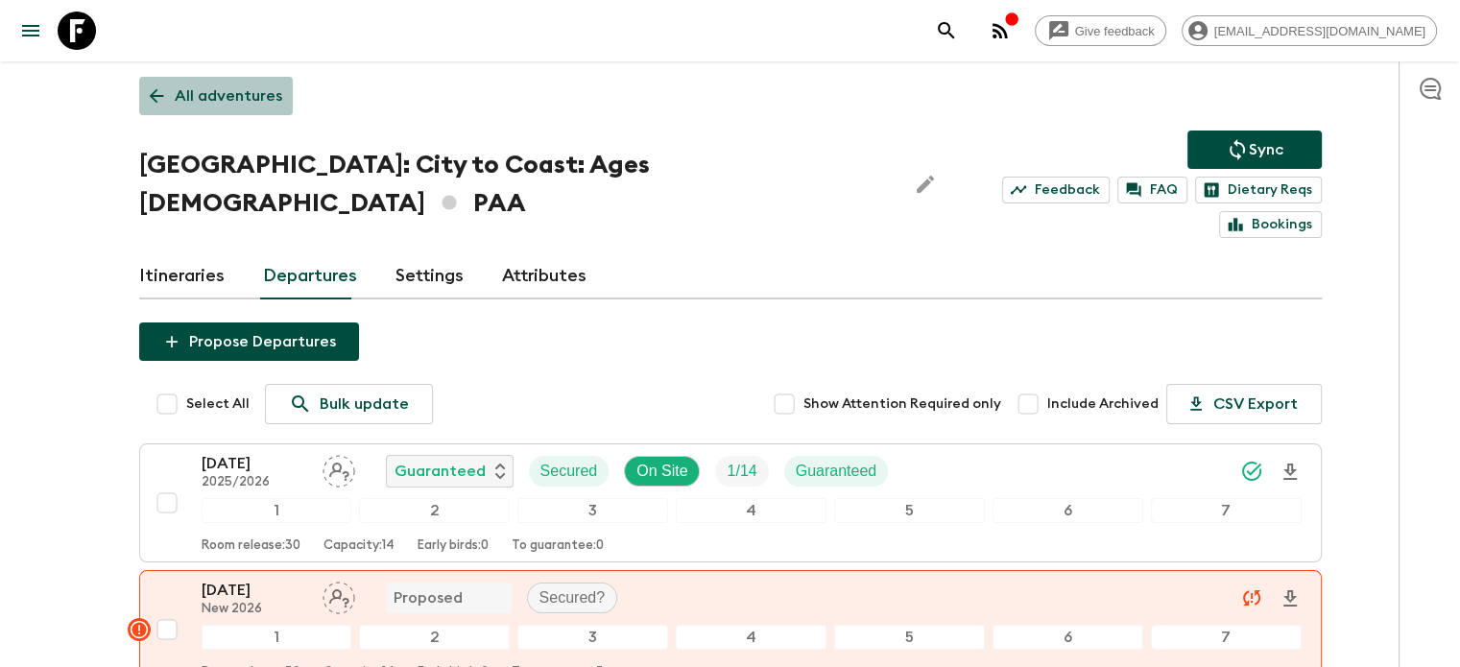
click at [255, 82] on link "All adventures" at bounding box center [216, 96] width 154 height 38
